Goal: Navigation & Orientation: Find specific page/section

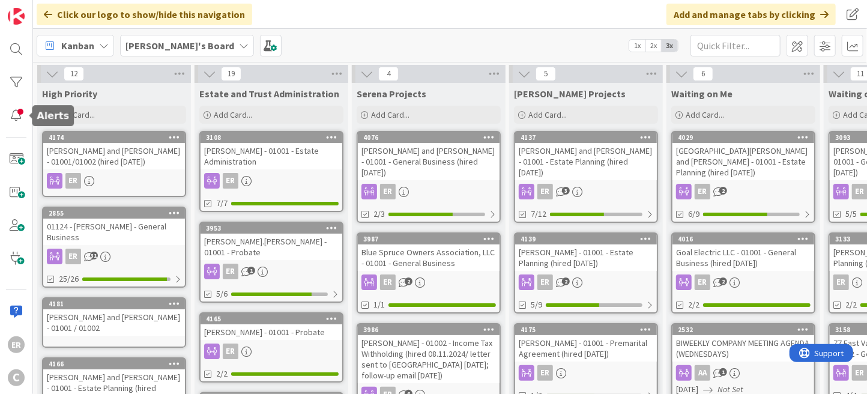
click at [11, 120] on div at bounding box center [16, 115] width 24 height 23
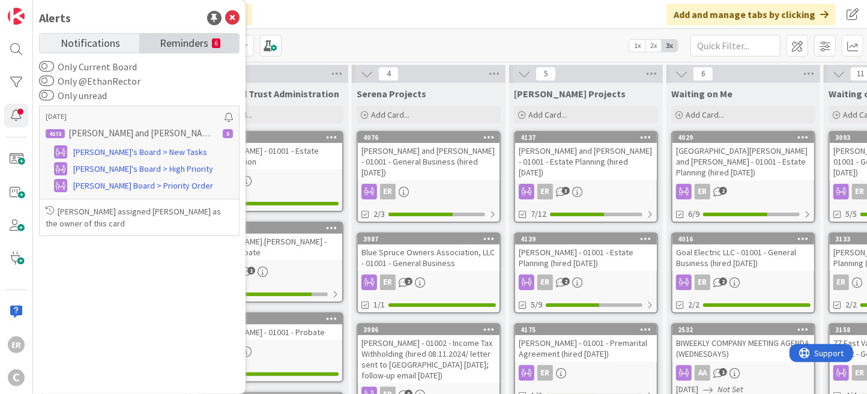
click at [171, 43] on span "Reminders" at bounding box center [184, 42] width 49 height 17
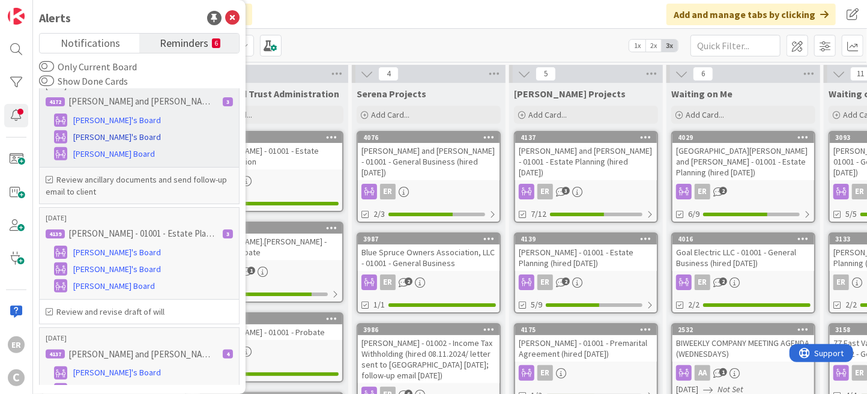
scroll to position [534, 0]
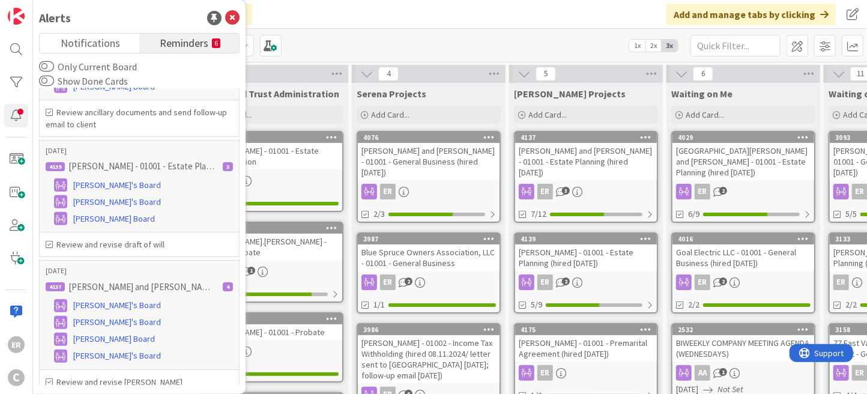
click at [590, 169] on link "4137 [PERSON_NAME] and [PERSON_NAME] - 01001 - Estate Planning (hired [DATE]) E…" at bounding box center [586, 177] width 144 height 92
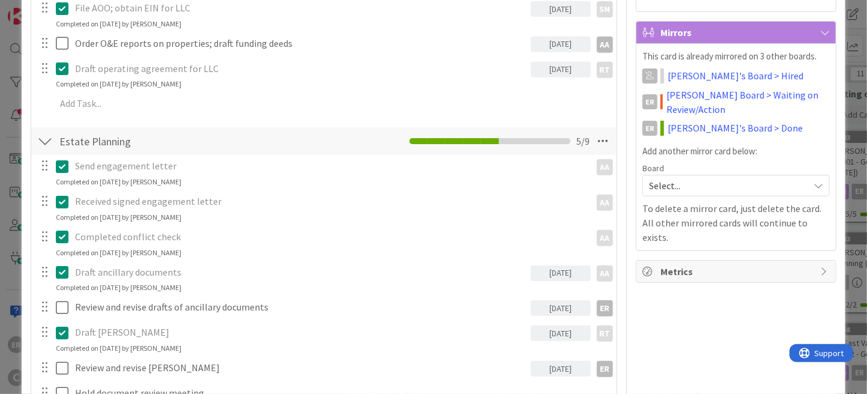
scroll to position [300, 0]
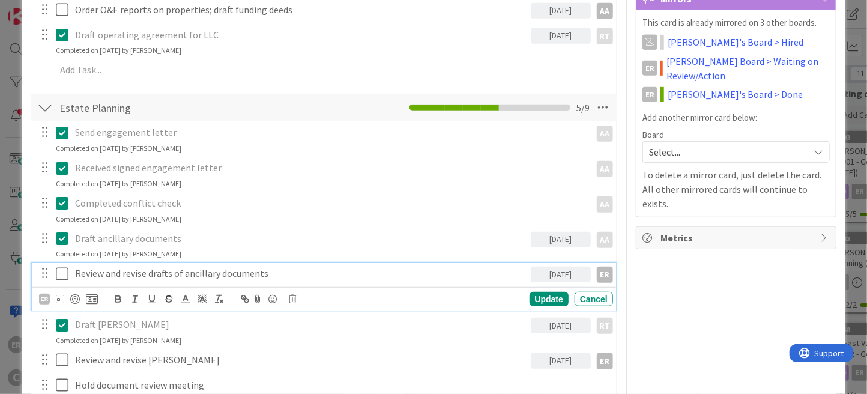
click at [67, 269] on icon at bounding box center [62, 274] width 13 height 14
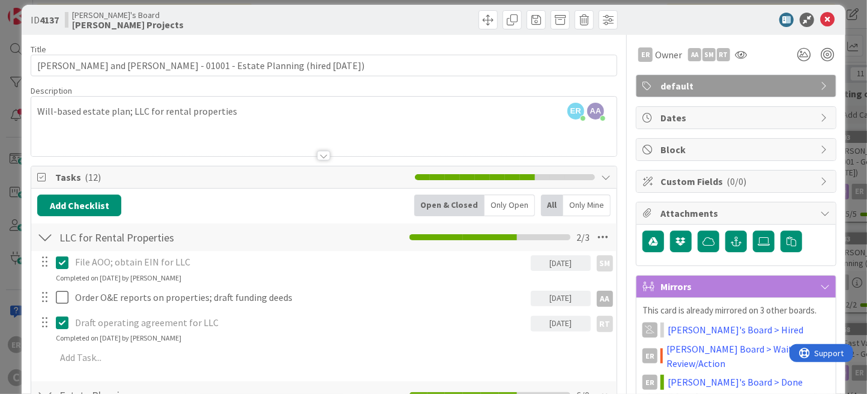
scroll to position [0, 0]
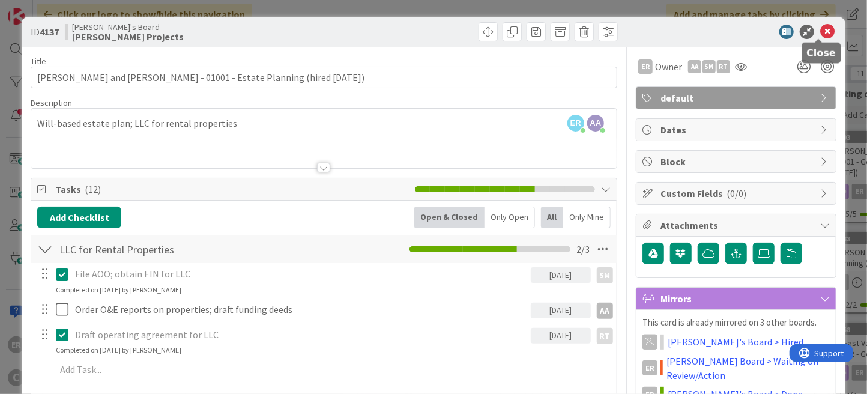
click at [820, 32] on icon at bounding box center [827, 32] width 14 height 14
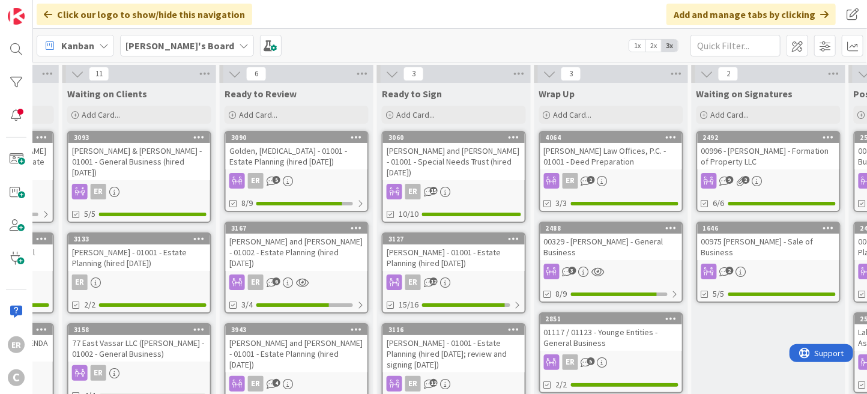
scroll to position [0, 973]
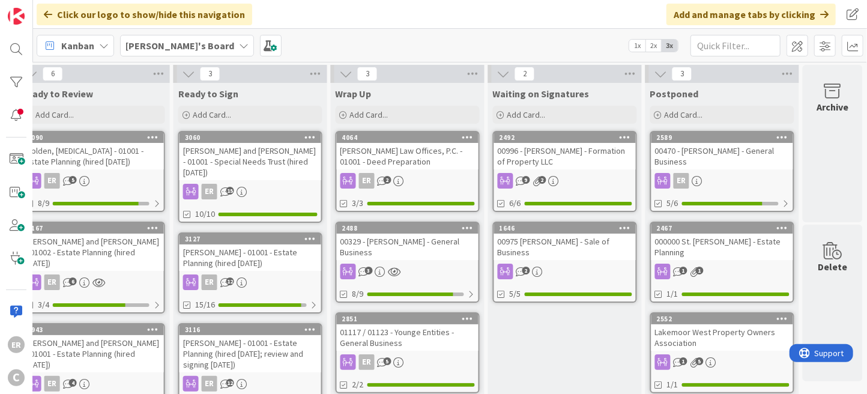
click at [264, 160] on div "[PERSON_NAME] and [PERSON_NAME] - 01001 - Special Needs Trust (hired [DATE])" at bounding box center [251, 161] width 142 height 37
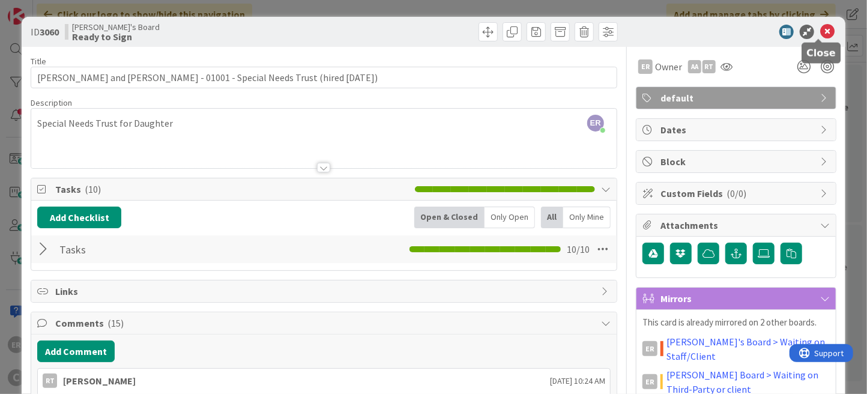
click at [820, 34] on icon at bounding box center [827, 32] width 14 height 14
